Goal: Transaction & Acquisition: Purchase product/service

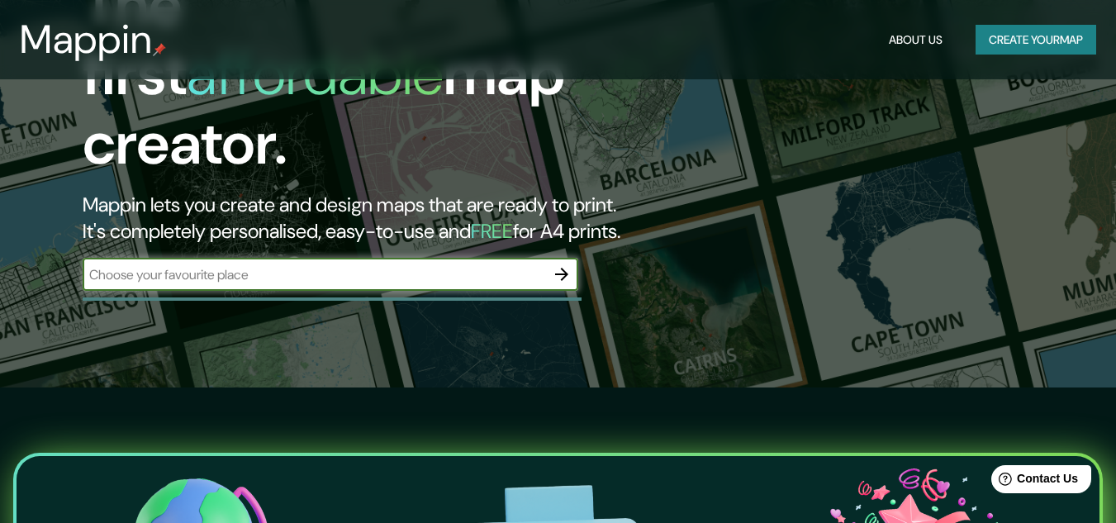
scroll to position [138, 0]
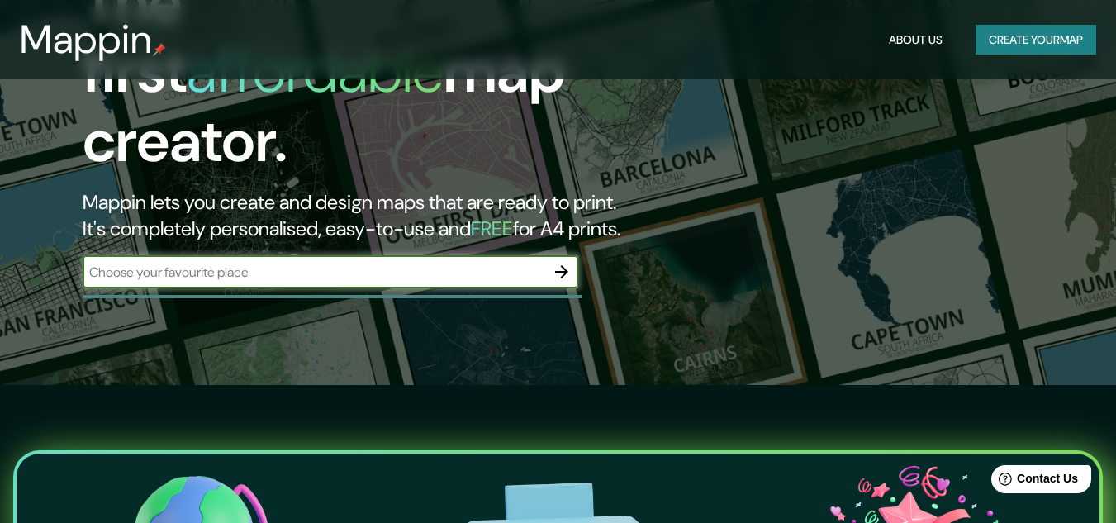
click at [463, 263] on input "text" at bounding box center [314, 272] width 463 height 19
type input "Culiacan, Sinaloa, Mexico"
click at [564, 265] on icon "button" at bounding box center [561, 271] width 13 height 13
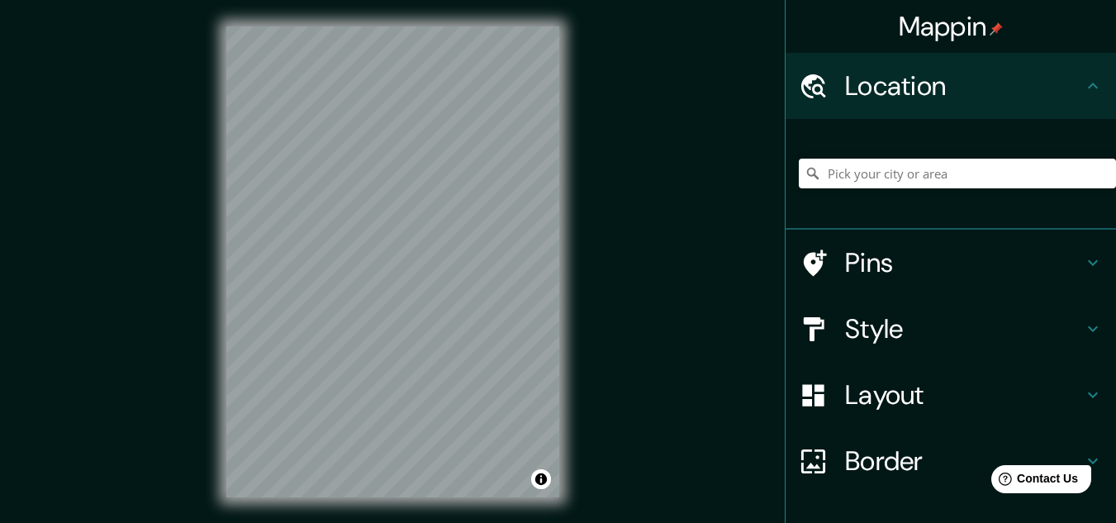
click at [1088, 263] on icon at bounding box center [1093, 263] width 20 height 20
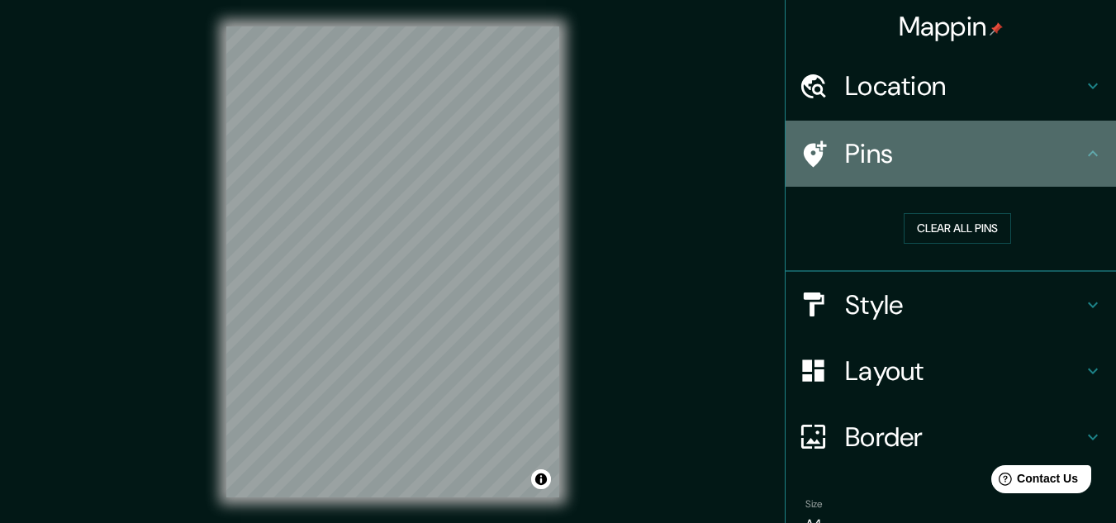
click at [1083, 154] on icon at bounding box center [1093, 154] width 20 height 20
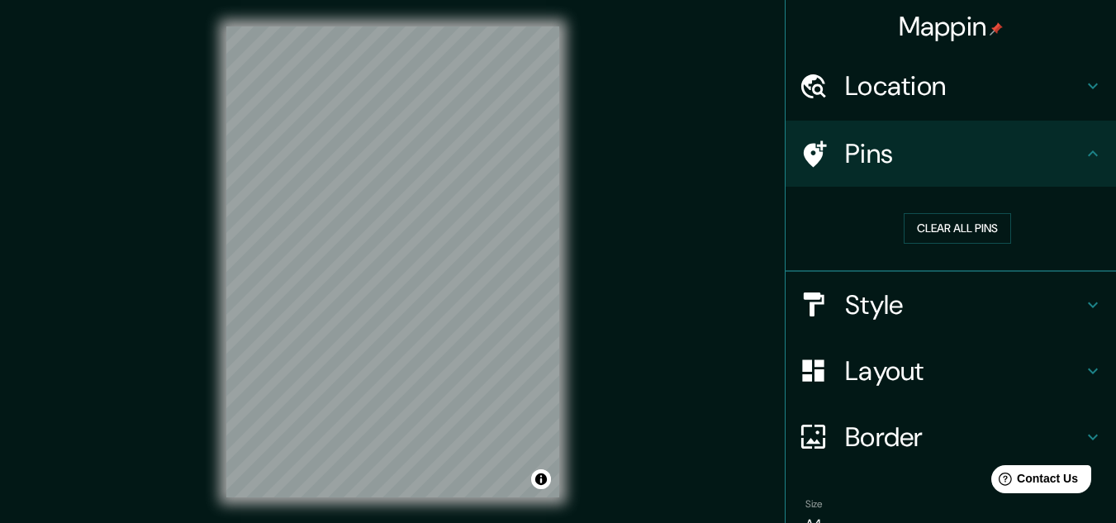
click at [1086, 305] on icon at bounding box center [1093, 305] width 20 height 20
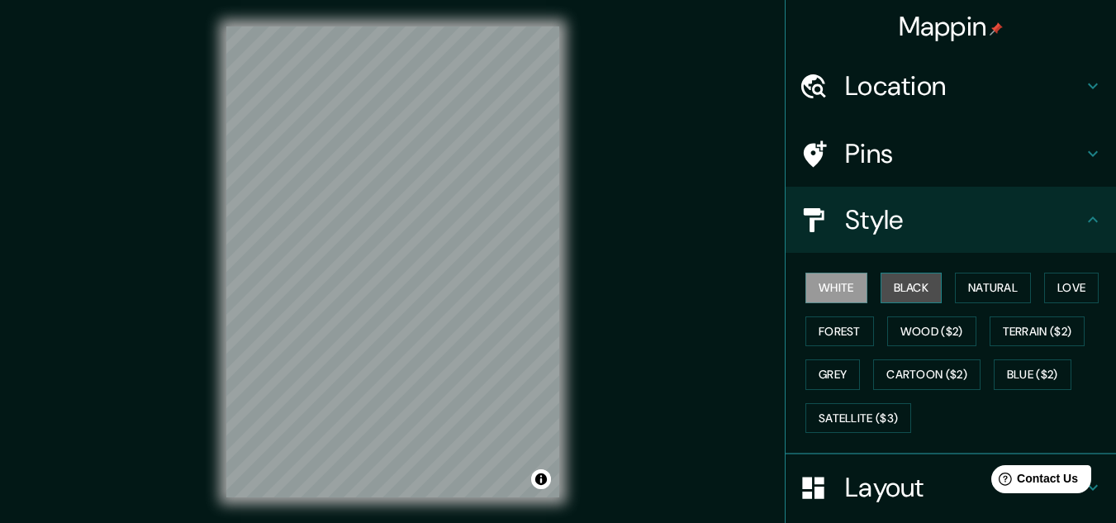
click at [918, 290] on button "Black" at bounding box center [912, 288] width 62 height 31
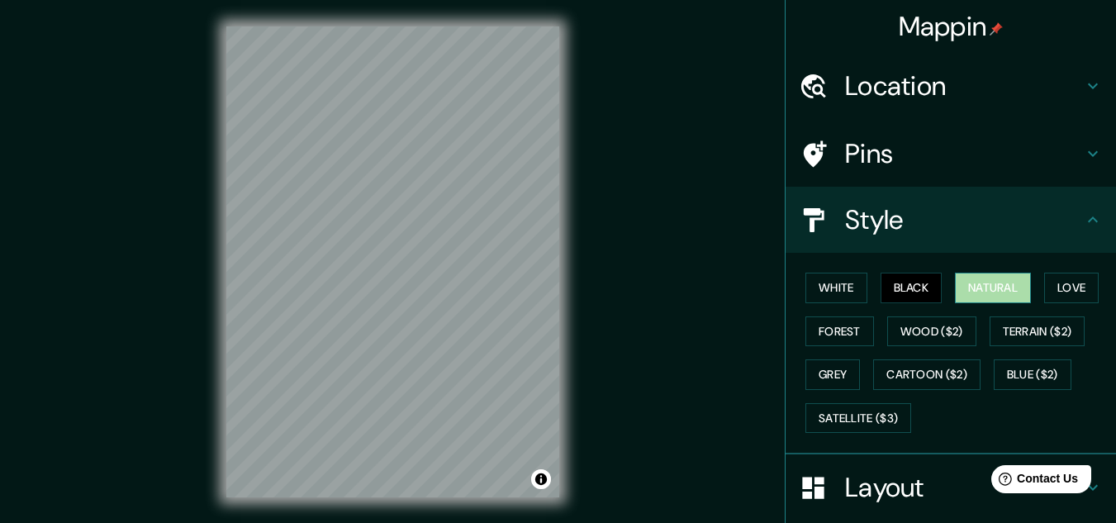
click at [966, 292] on button "Natural" at bounding box center [993, 288] width 76 height 31
click at [1048, 288] on button "Love" at bounding box center [1072, 288] width 55 height 31
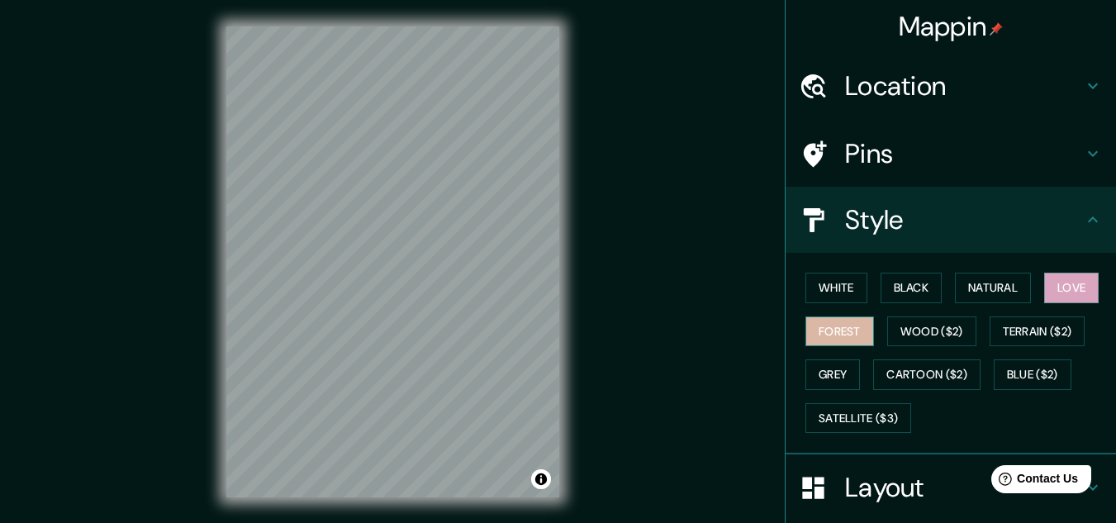
click at [836, 333] on button "Forest" at bounding box center [840, 331] width 69 height 31
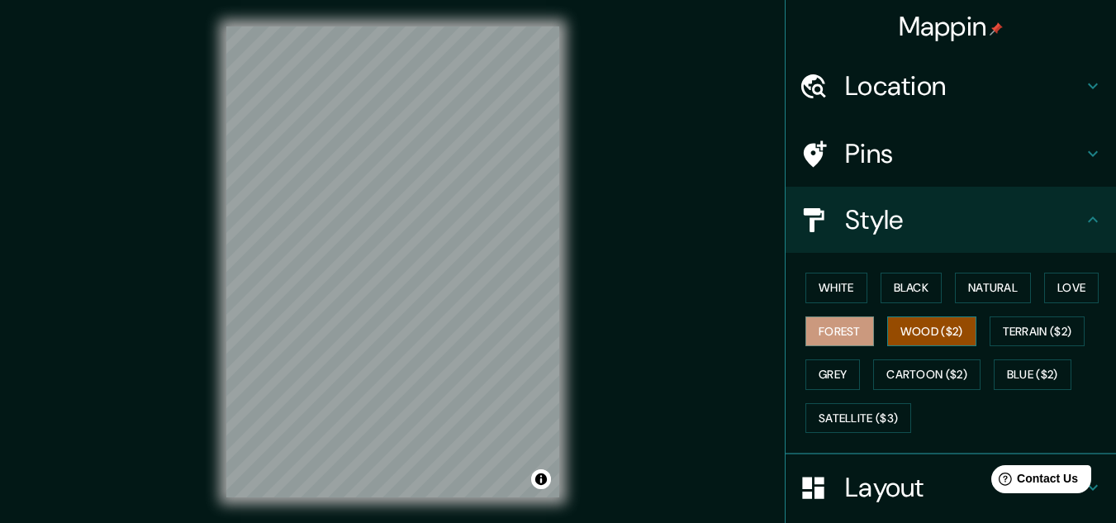
click at [919, 330] on button "Wood ($2)" at bounding box center [932, 331] width 89 height 31
click at [1024, 331] on button "Terrain ($2)" at bounding box center [1038, 331] width 96 height 31
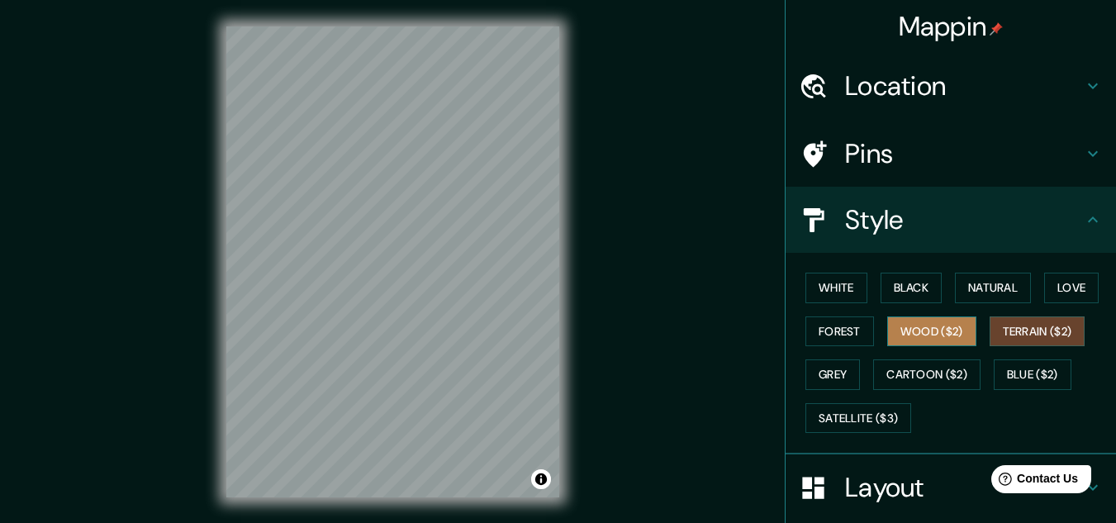
click at [945, 337] on button "Wood ($2)" at bounding box center [932, 331] width 89 height 31
click at [1013, 336] on button "Terrain ($2)" at bounding box center [1038, 331] width 96 height 31
click at [830, 382] on button "Grey" at bounding box center [833, 374] width 55 height 31
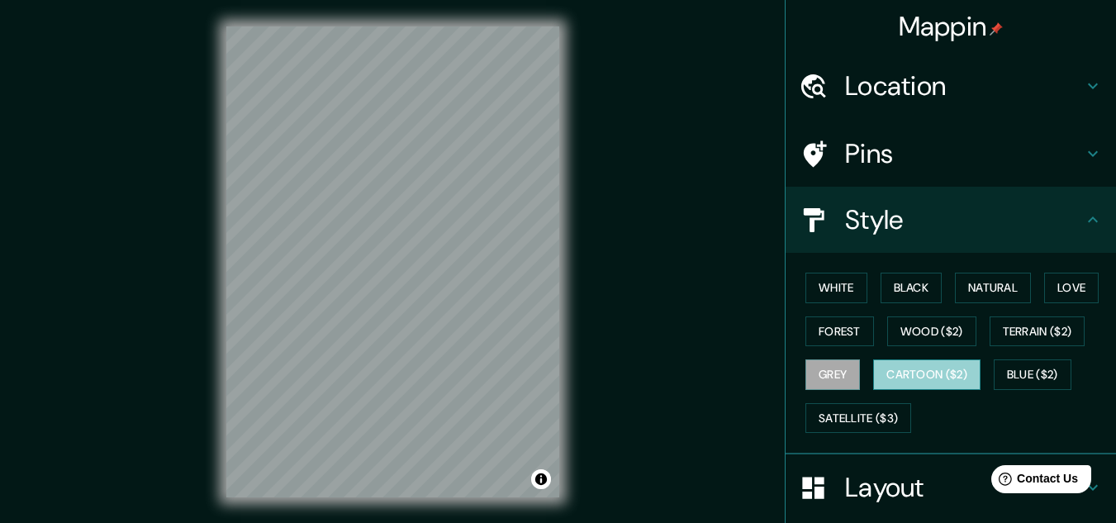
click at [912, 383] on button "Cartoon ($2)" at bounding box center [926, 374] width 107 height 31
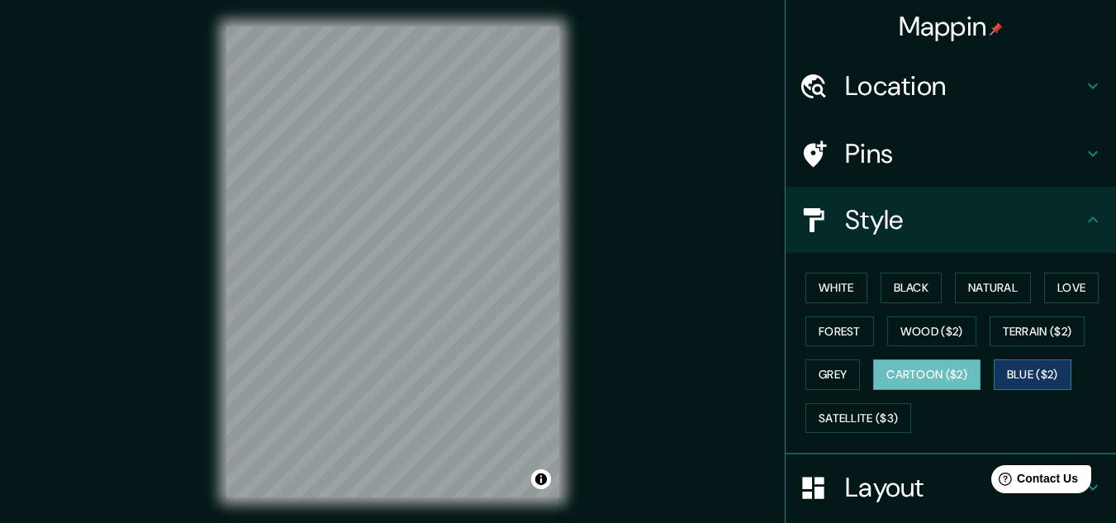
click at [1014, 378] on button "Blue ($2)" at bounding box center [1033, 374] width 78 height 31
click at [939, 382] on button "Cartoon ($2)" at bounding box center [926, 374] width 107 height 31
click at [995, 376] on button "Blue ($2)" at bounding box center [1033, 374] width 78 height 31
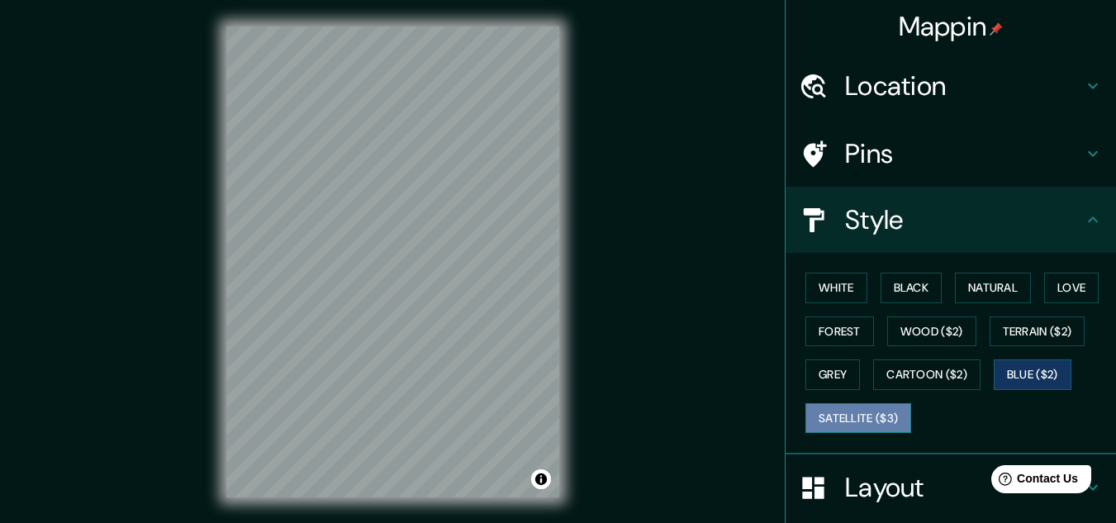
click at [873, 426] on button "Satellite ($3)" at bounding box center [859, 418] width 106 height 31
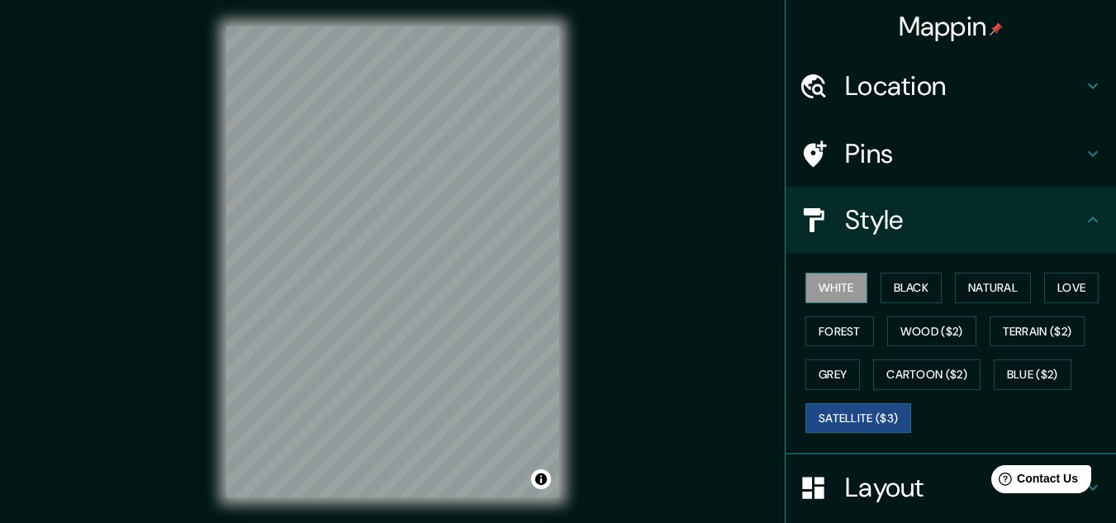
click at [812, 284] on button "White" at bounding box center [837, 288] width 62 height 31
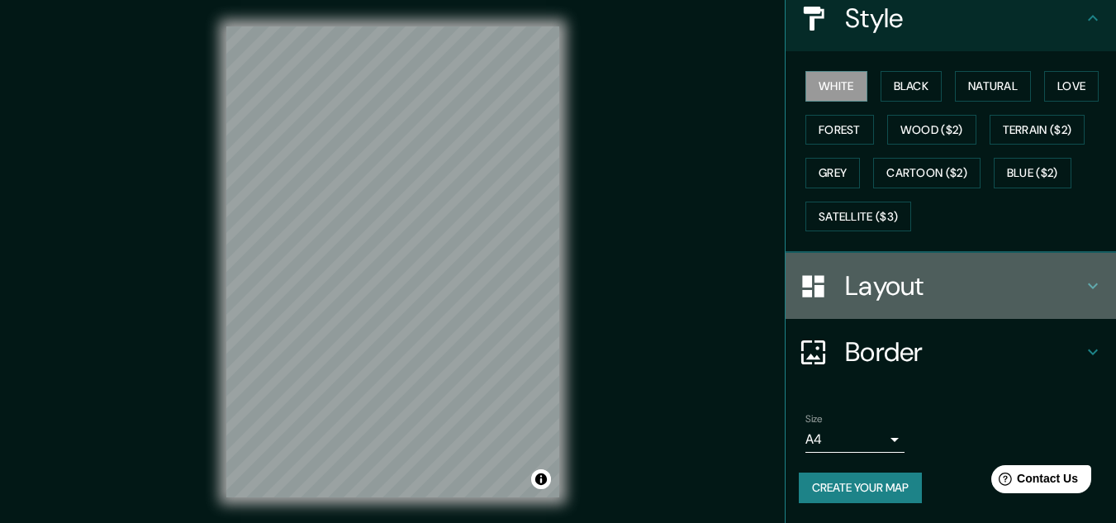
click at [1088, 285] on icon at bounding box center [1093, 286] width 10 height 6
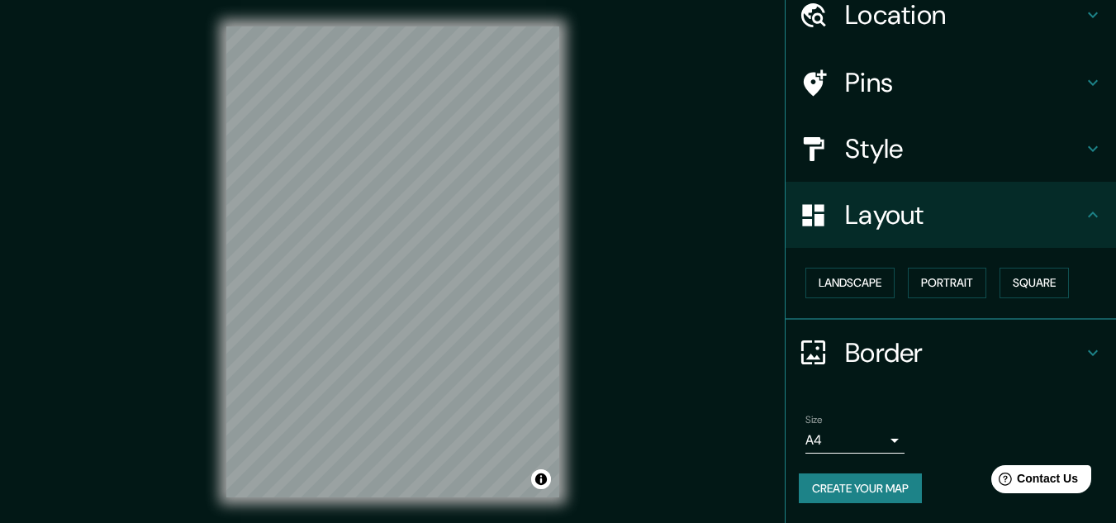
scroll to position [71, 0]
click at [822, 280] on button "Landscape" at bounding box center [850, 283] width 89 height 31
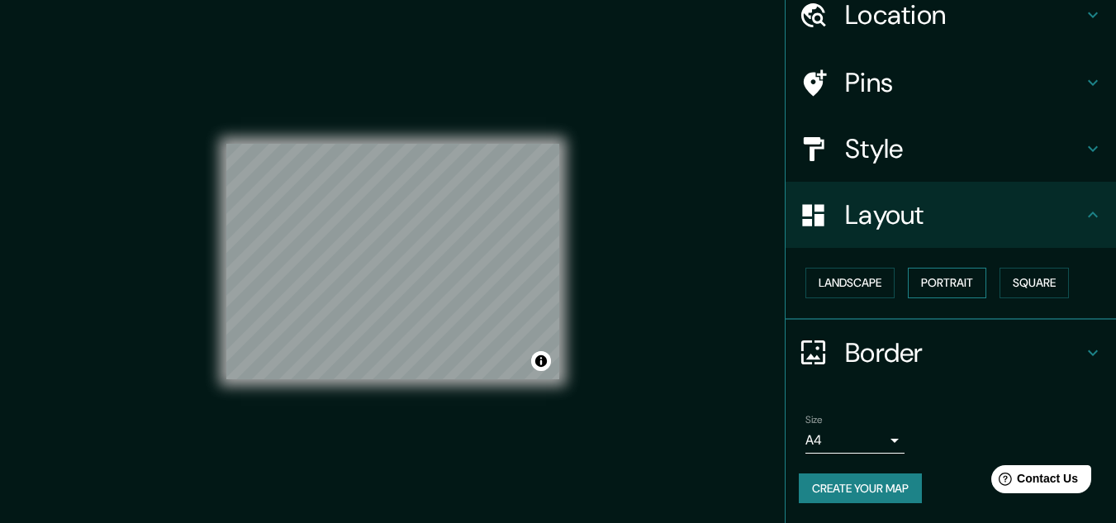
click at [942, 280] on button "Portrait" at bounding box center [947, 283] width 79 height 31
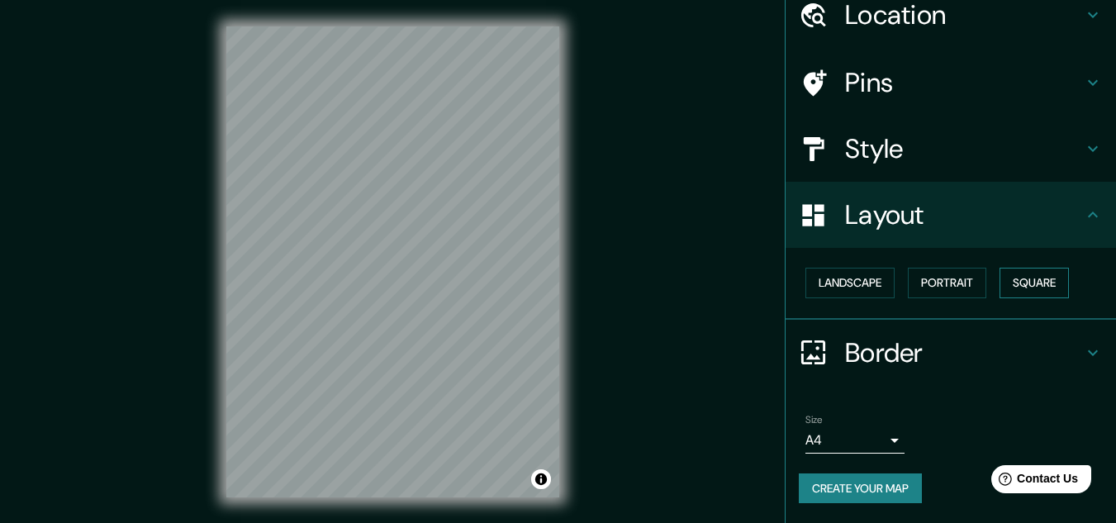
click at [1005, 287] on button "Square" at bounding box center [1034, 283] width 69 height 31
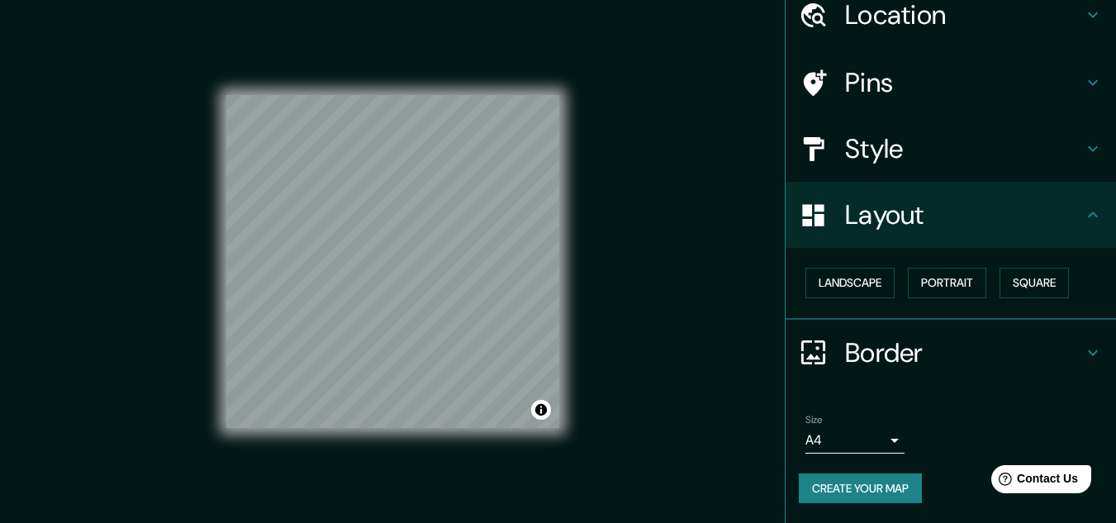
click at [939, 365] on h4 "Border" at bounding box center [964, 352] width 238 height 33
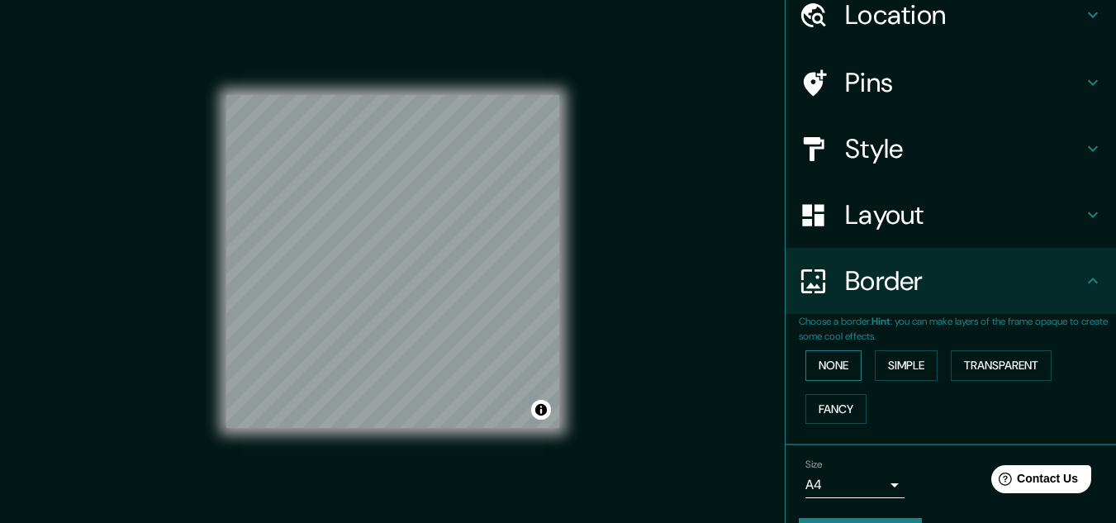
click at [812, 366] on button "None" at bounding box center [834, 365] width 56 height 31
click at [894, 370] on button "Simple" at bounding box center [906, 365] width 63 height 31
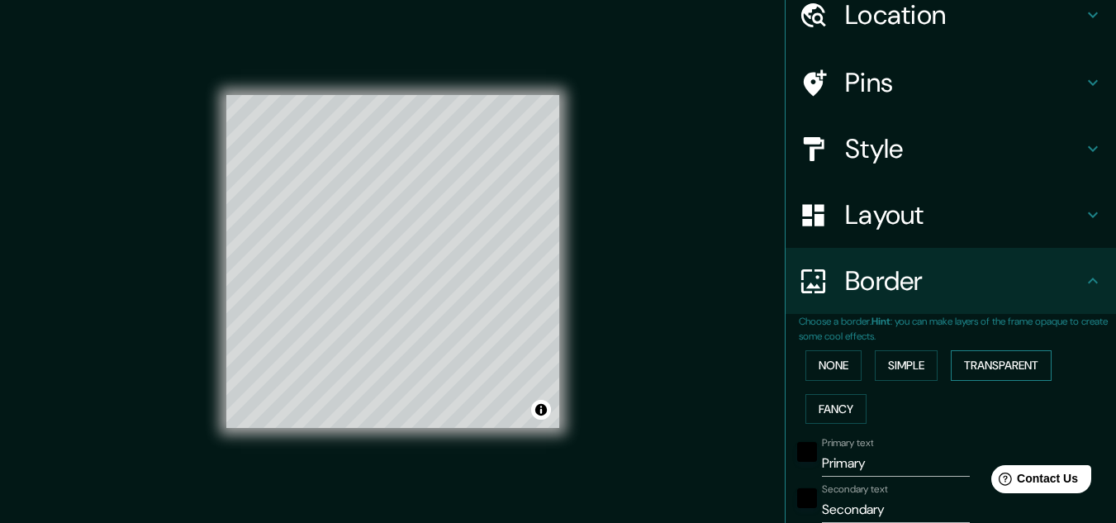
click at [959, 370] on button "Transparent" at bounding box center [1001, 365] width 101 height 31
click at [838, 407] on button "Fancy" at bounding box center [836, 409] width 61 height 31
click at [841, 373] on button "None" at bounding box center [834, 365] width 56 height 31
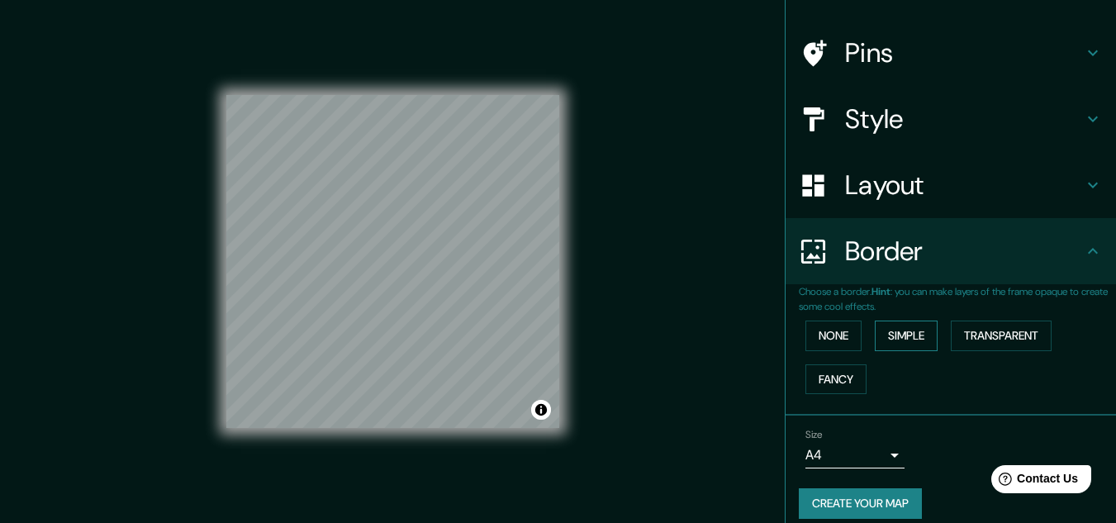
scroll to position [117, 0]
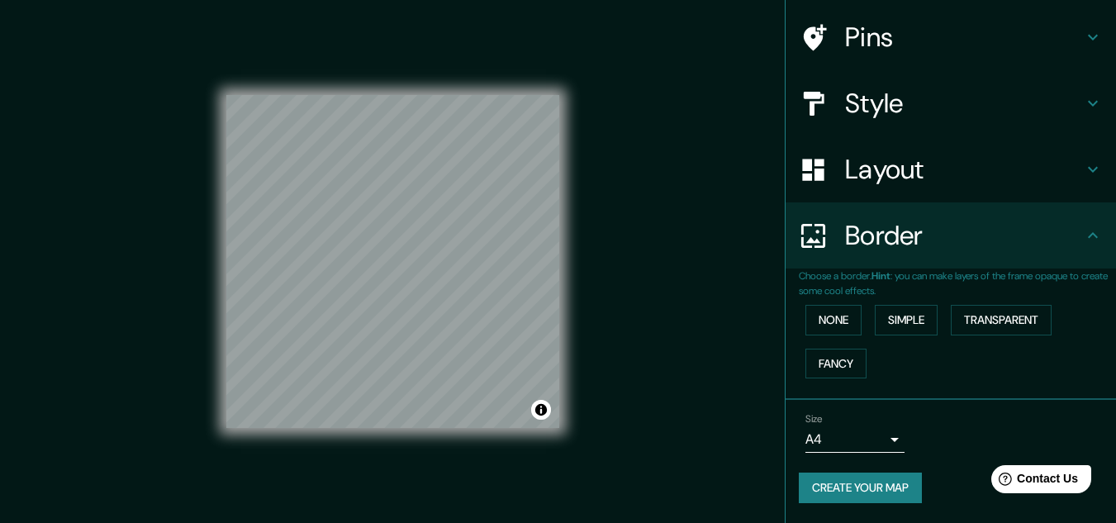
click at [883, 439] on body "Mappin Location Pins Style Layout Border Choose a border. Hint : you can make l…" at bounding box center [558, 261] width 1116 height 523
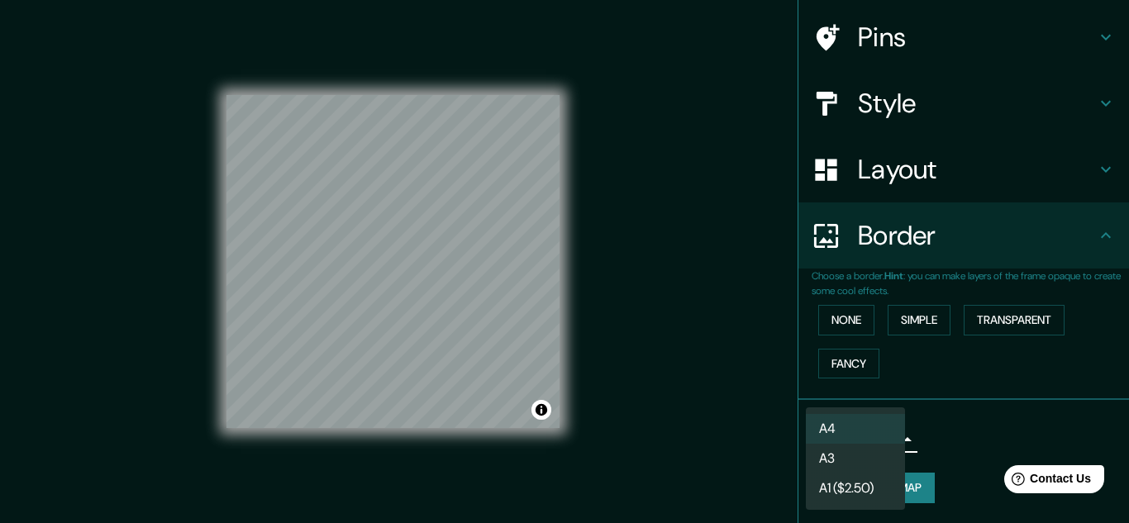
click at [944, 427] on div at bounding box center [564, 261] width 1129 height 523
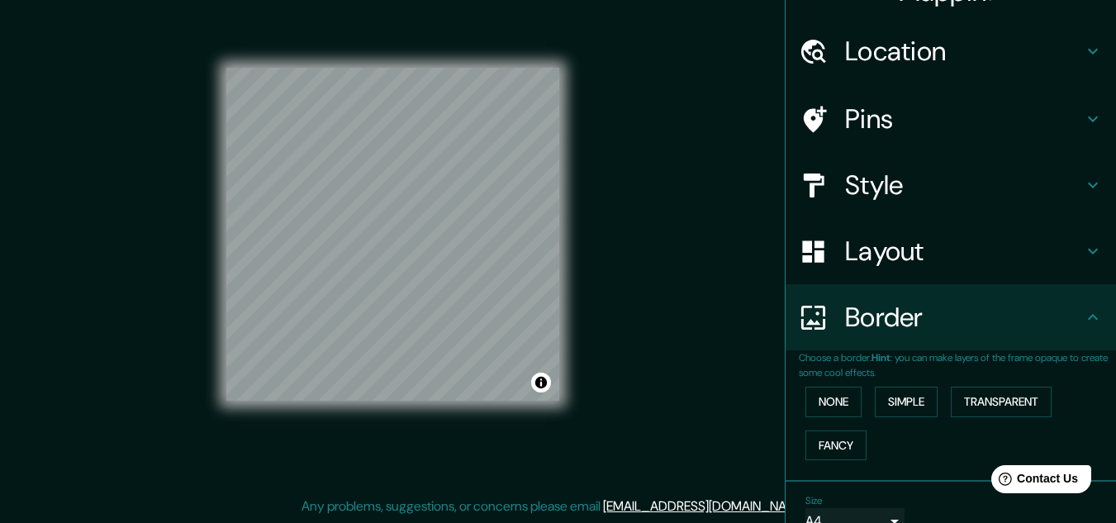
scroll to position [0, 0]
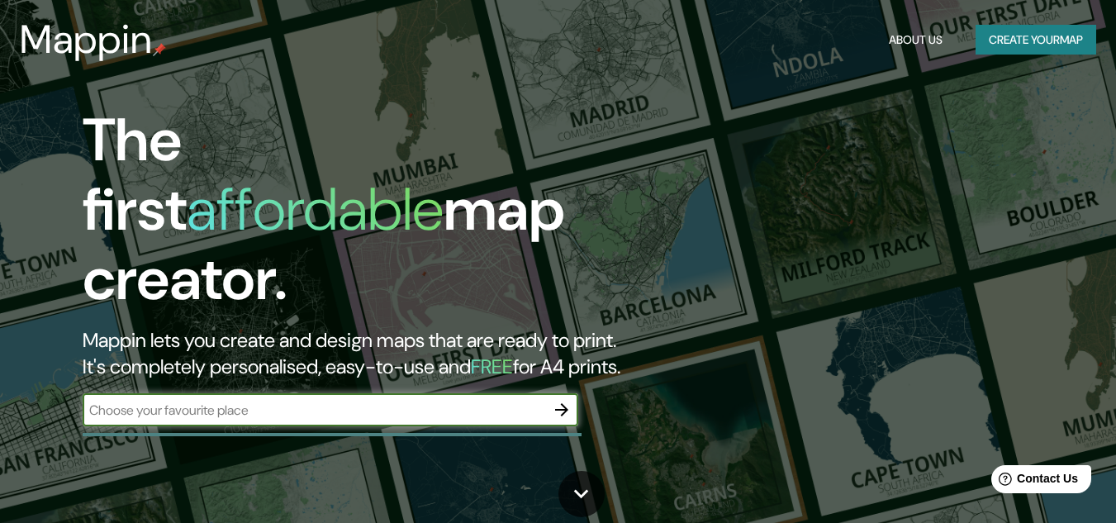
click at [1010, 46] on button "Create your map" at bounding box center [1036, 40] width 121 height 31
